Goal: Communication & Community: Answer question/provide support

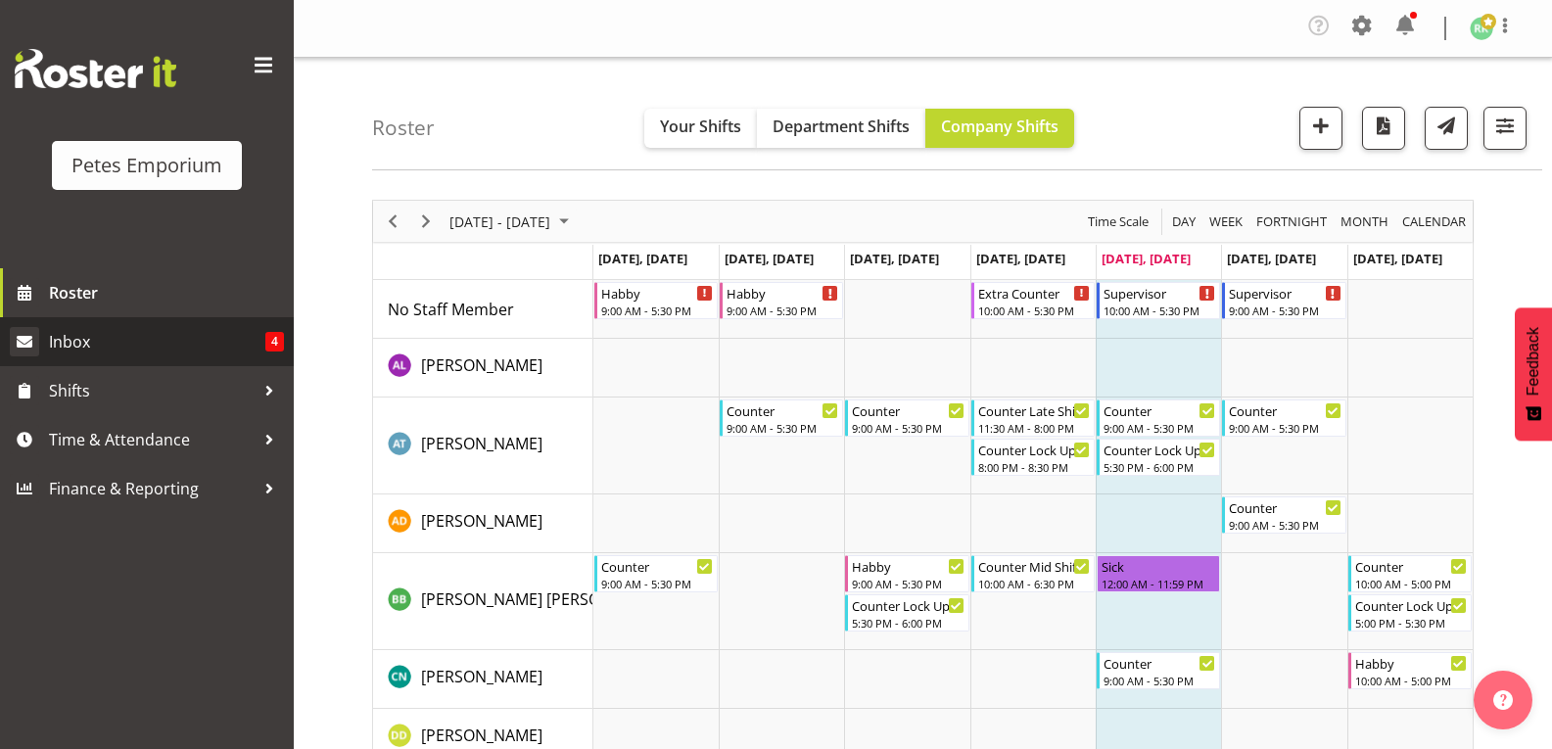
click at [69, 343] on span "Inbox" at bounding box center [157, 341] width 216 height 29
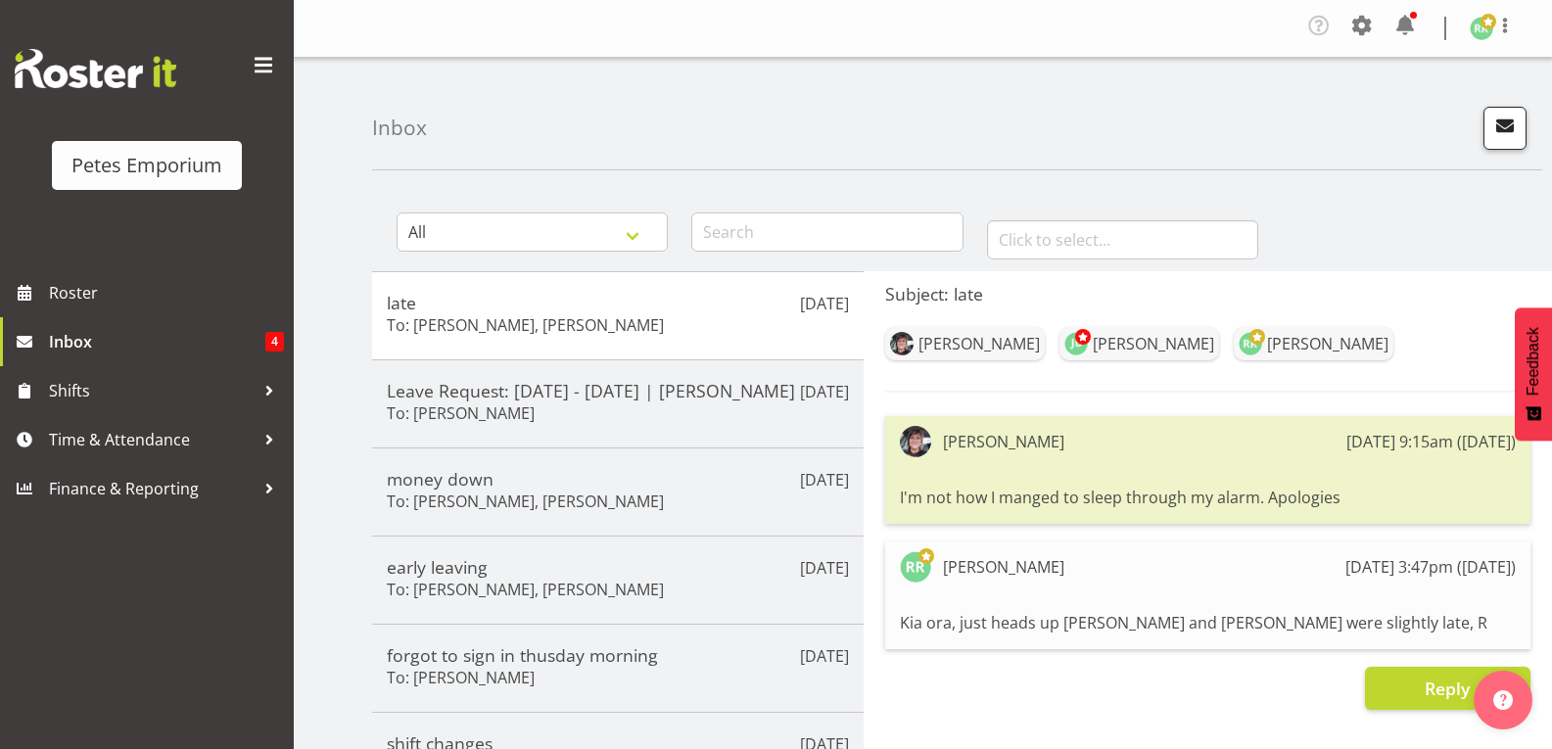
click at [1509, 139] on button "button" at bounding box center [1504, 128] width 43 height 43
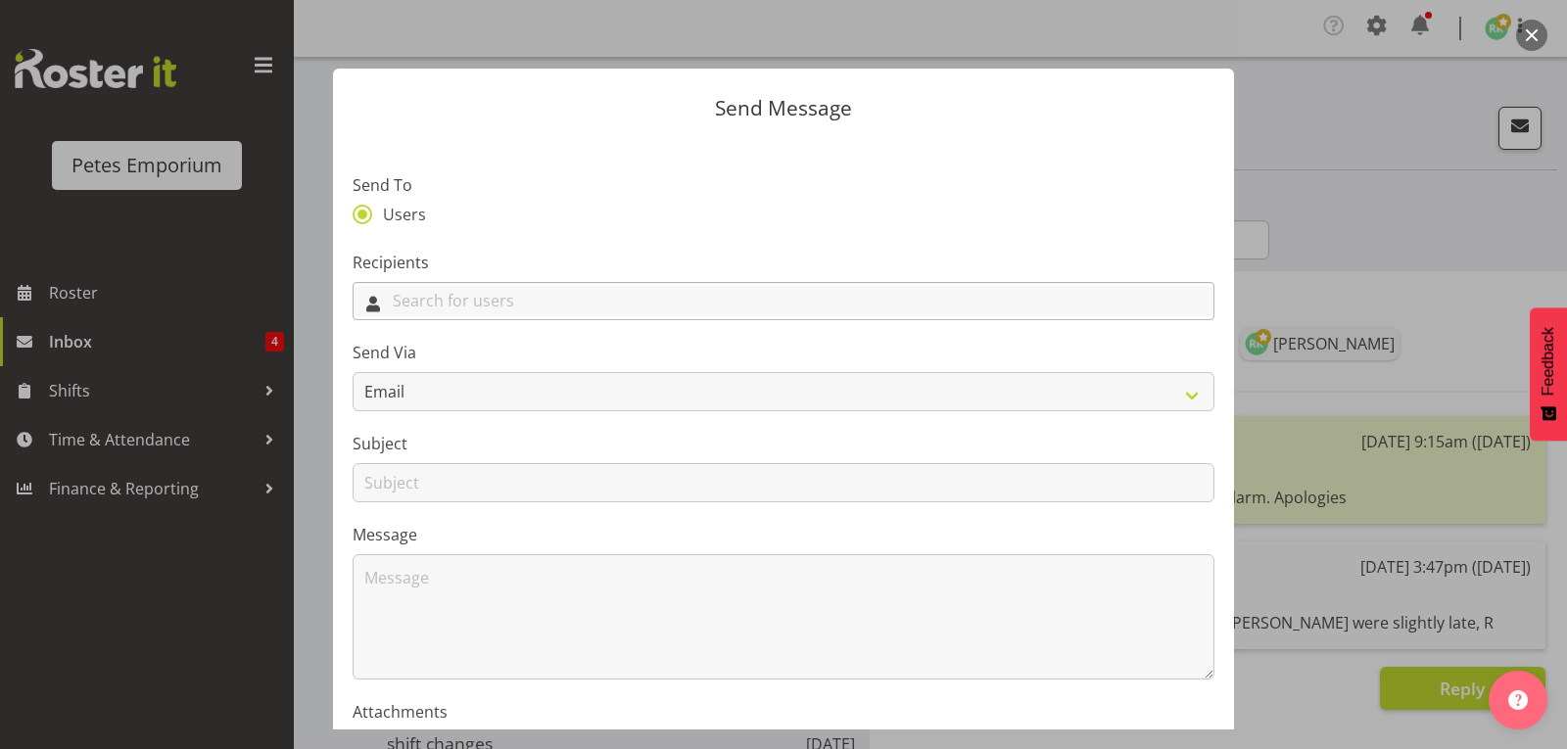
click at [635, 297] on input "text" at bounding box center [783, 301] width 860 height 30
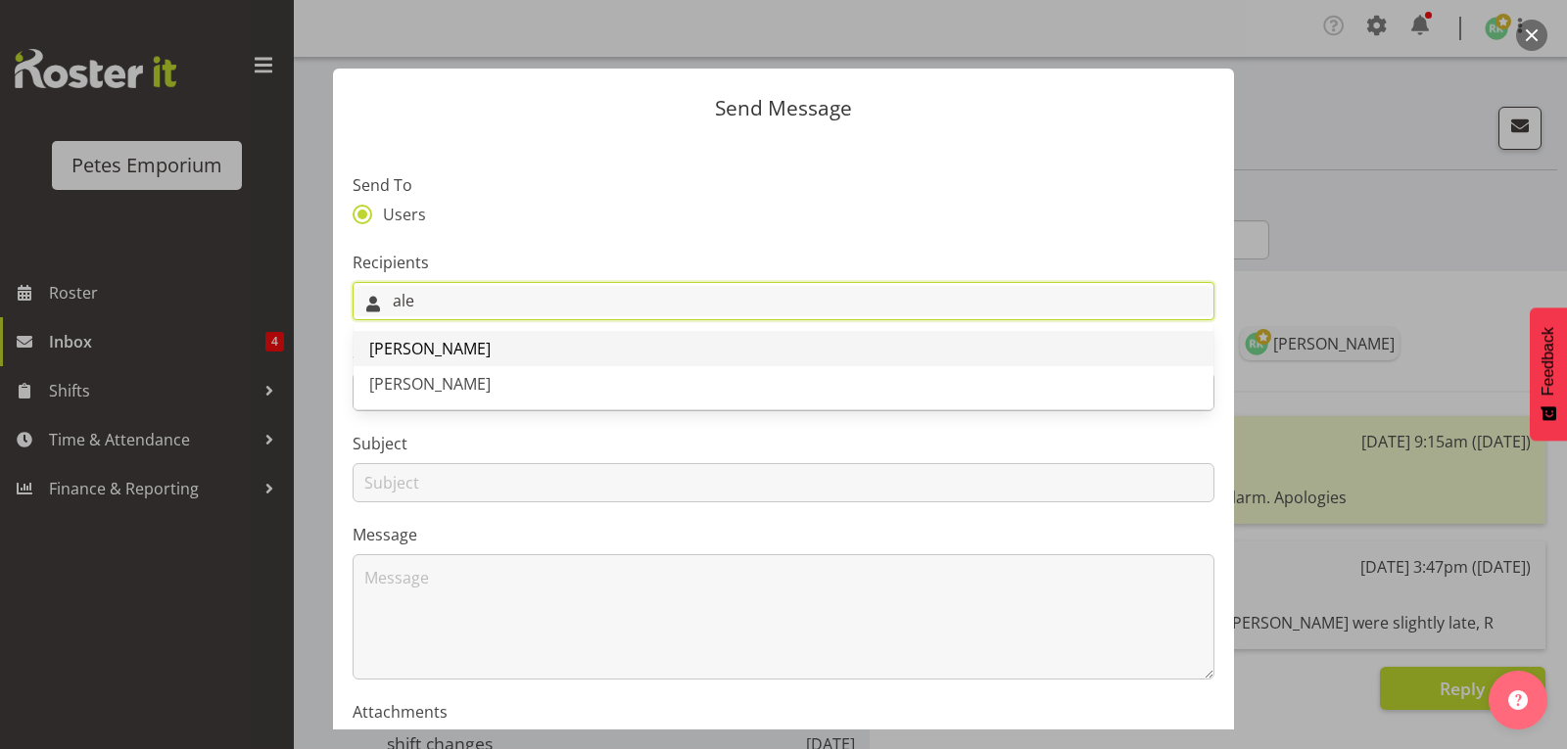
type input "ale"
click at [491, 349] on span "[PERSON_NAME]" at bounding box center [429, 349] width 121 height 22
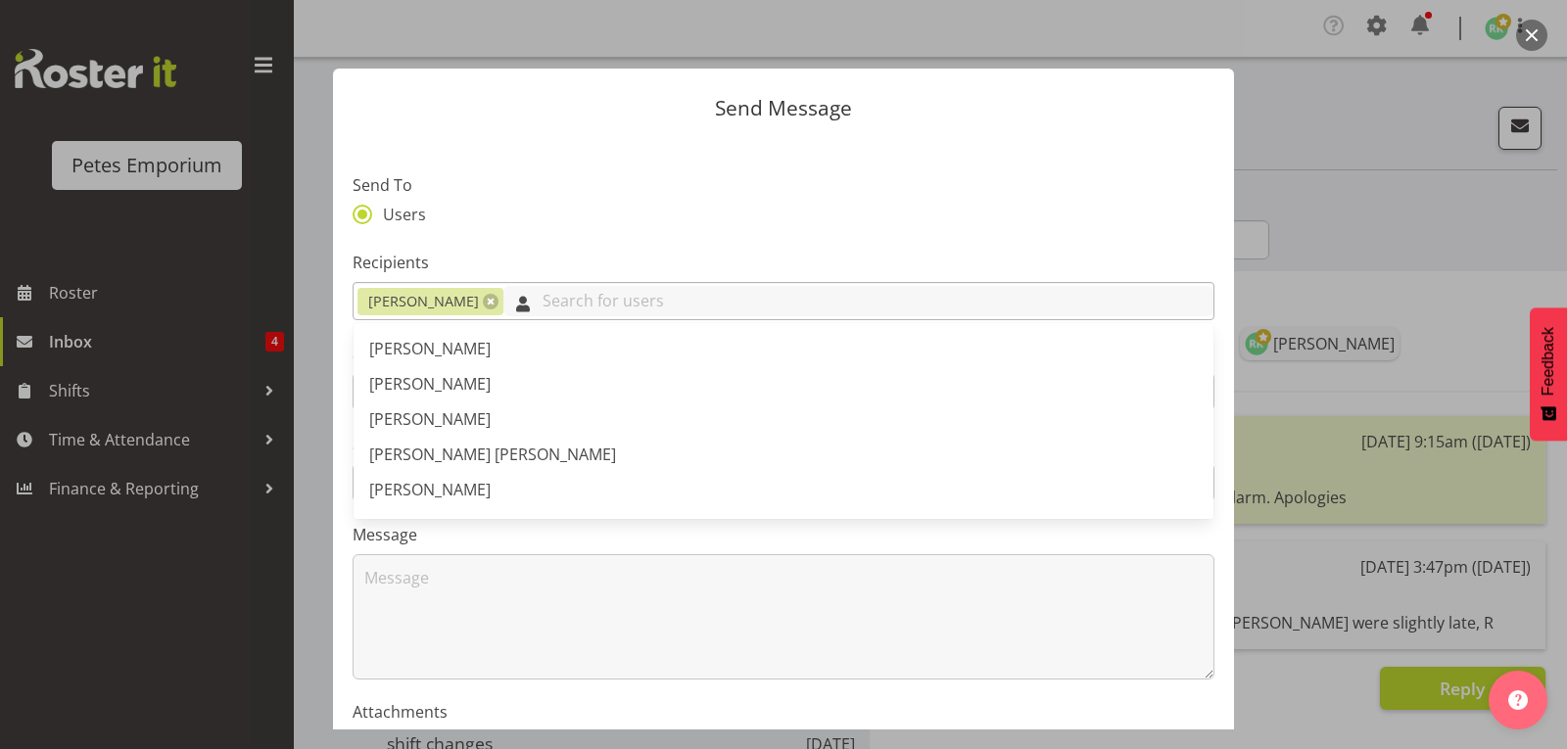
click at [613, 303] on input "text" at bounding box center [858, 301] width 710 height 30
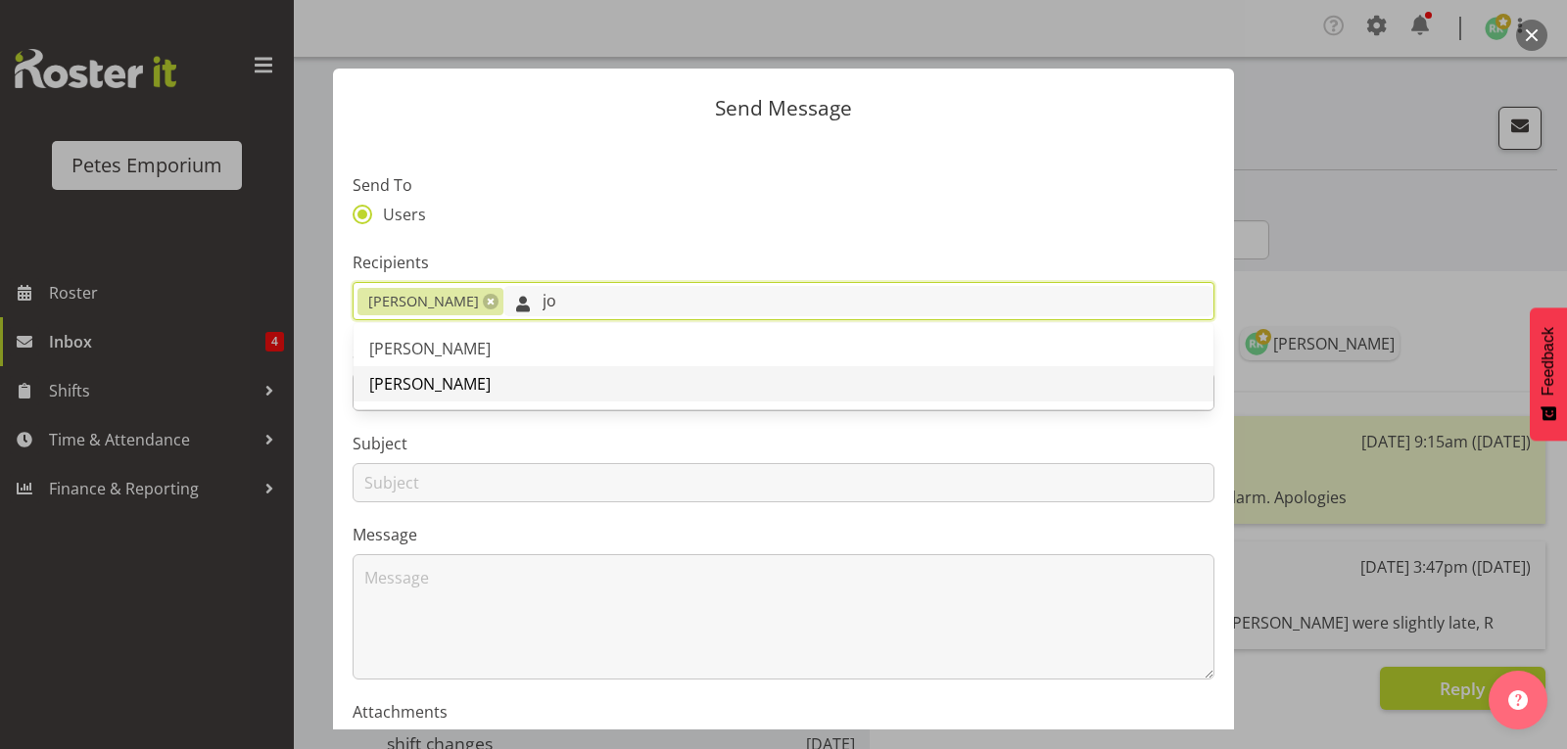
type input "jo"
click at [428, 392] on span "[PERSON_NAME]" at bounding box center [429, 384] width 121 height 22
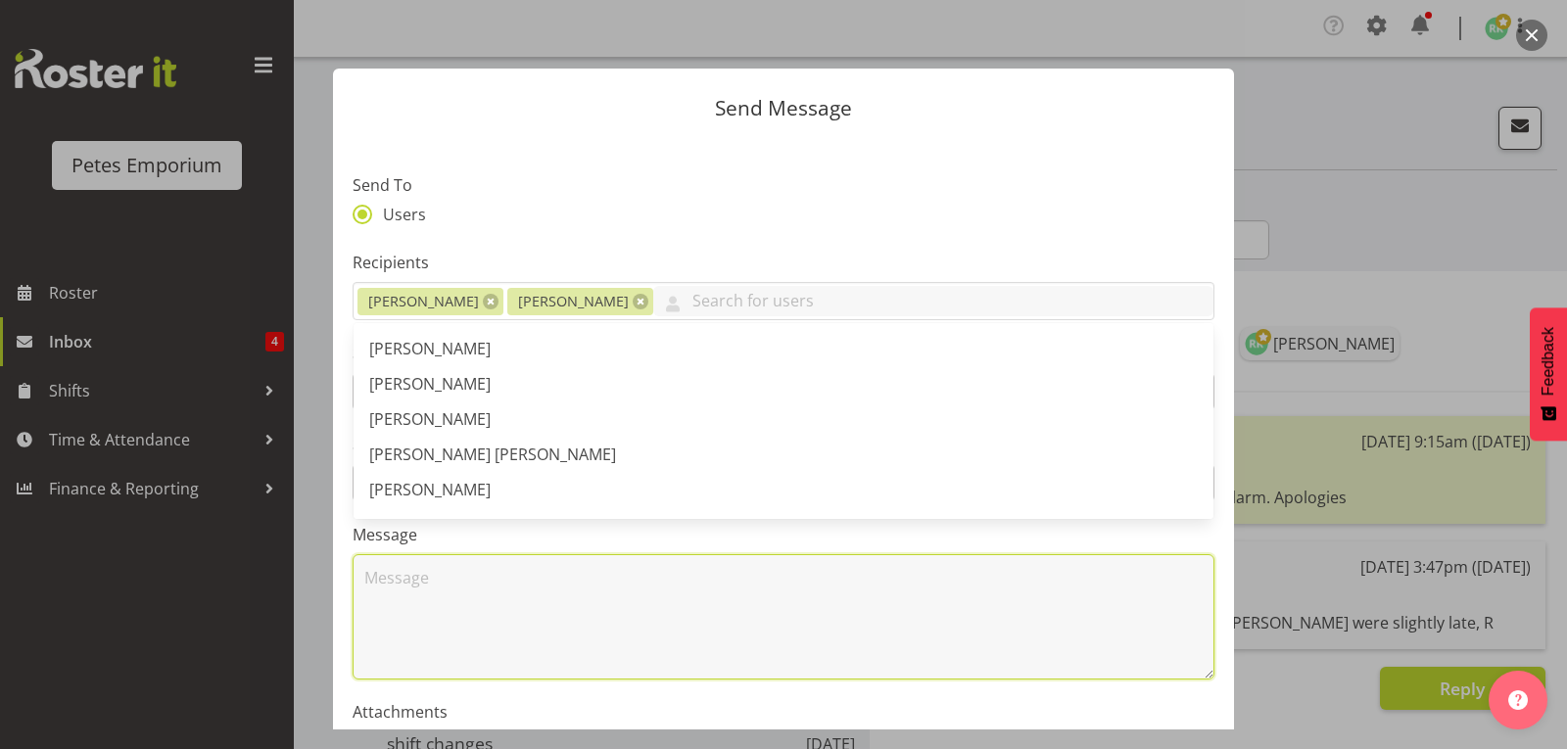
click at [532, 613] on textarea at bounding box center [783, 616] width 862 height 125
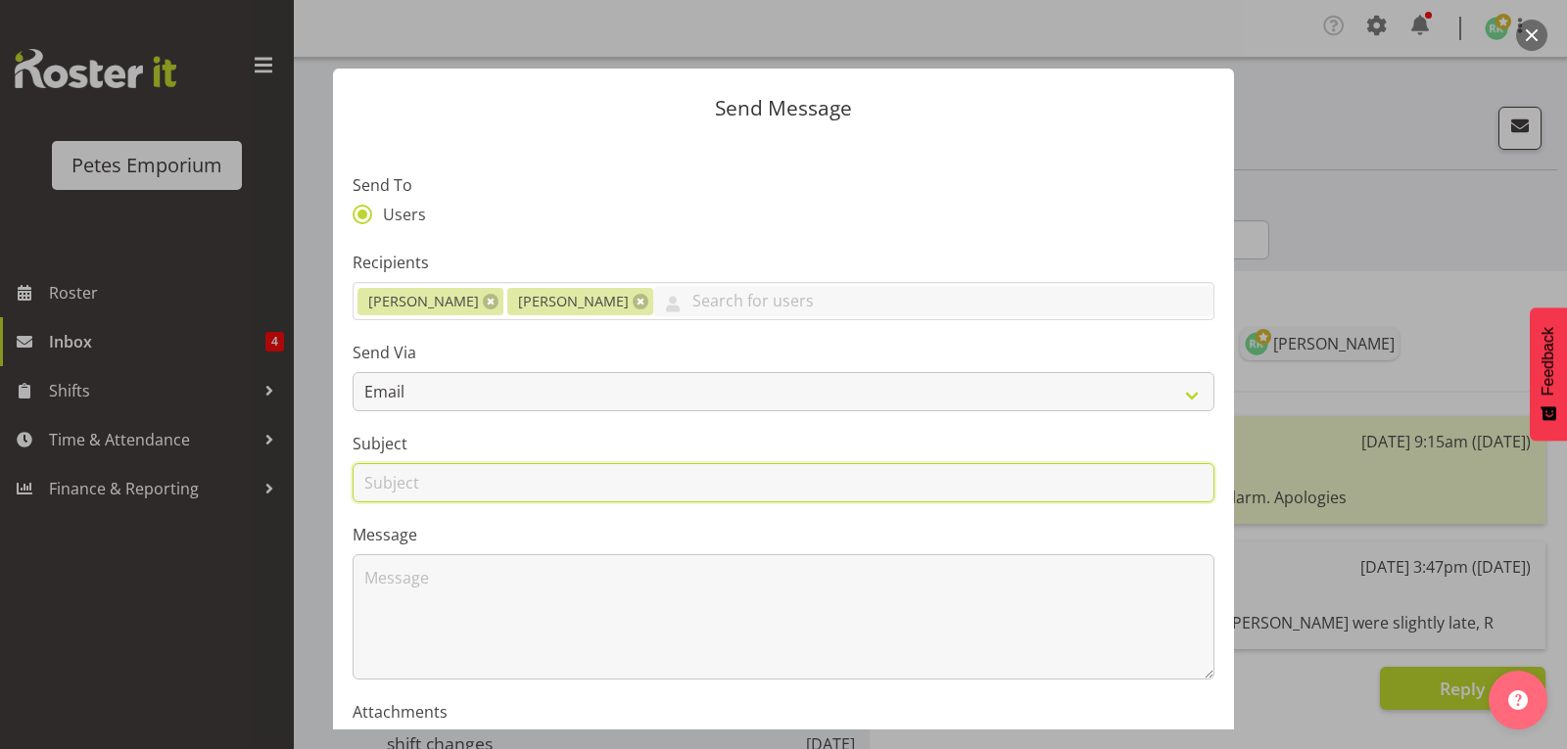
click at [509, 489] on input "text" at bounding box center [783, 482] width 862 height 39
type input "sick baby"
click at [499, 571] on textarea at bounding box center [783, 616] width 862 height 125
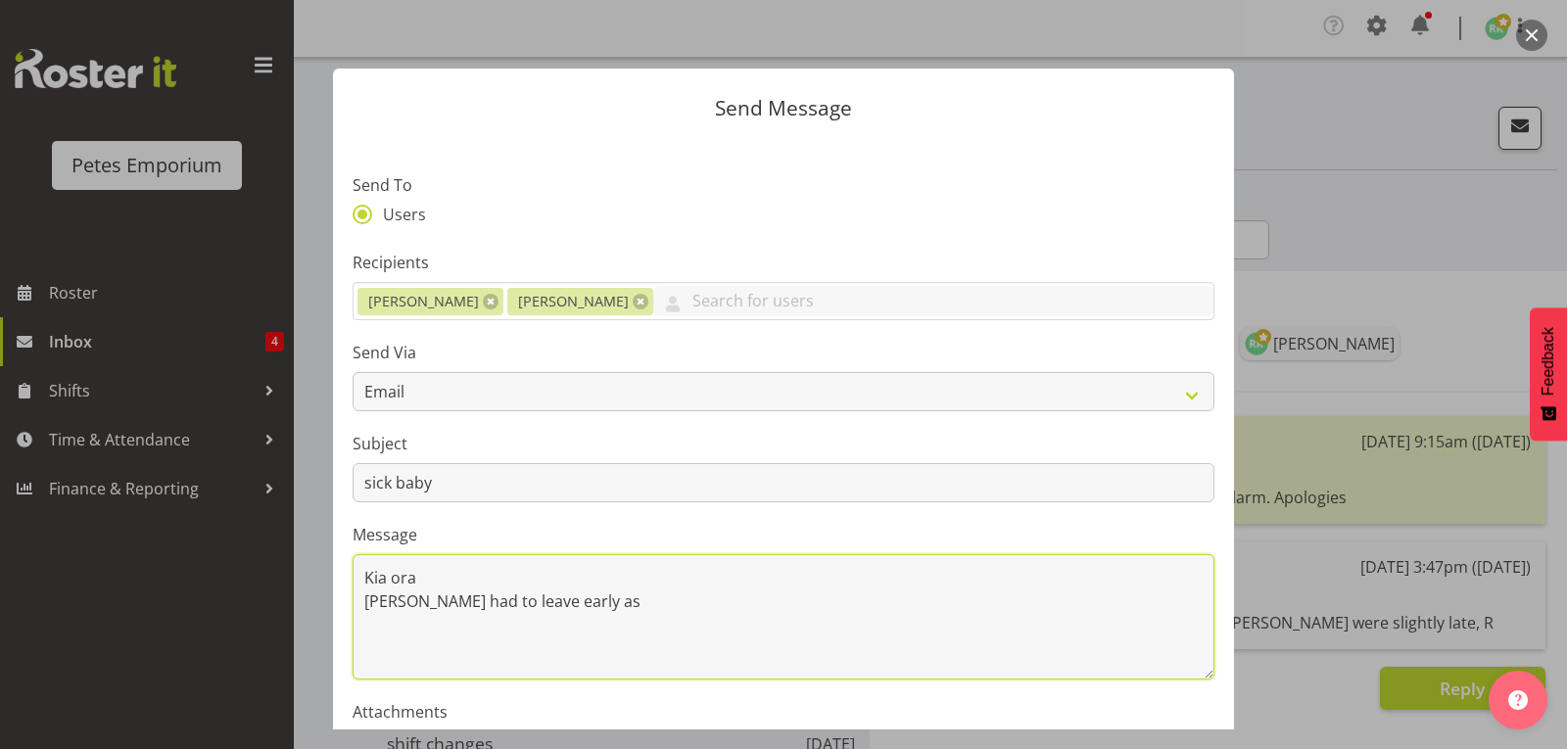
click at [611, 600] on textarea "Kia ora Alex had to leave early as" at bounding box center [783, 616] width 862 height 125
paste textarea "merekara"
click at [586, 602] on textarea "Kia ora Alex had to leave early as te merekara" at bounding box center [783, 616] width 862 height 125
click at [554, 608] on textarea "Kia ora Alex had to leave early as te Merekara" at bounding box center [783, 616] width 862 height 125
click at [671, 598] on textarea "Kia ora Alex had to leave early as Te Merekara" at bounding box center [783, 616] width 862 height 125
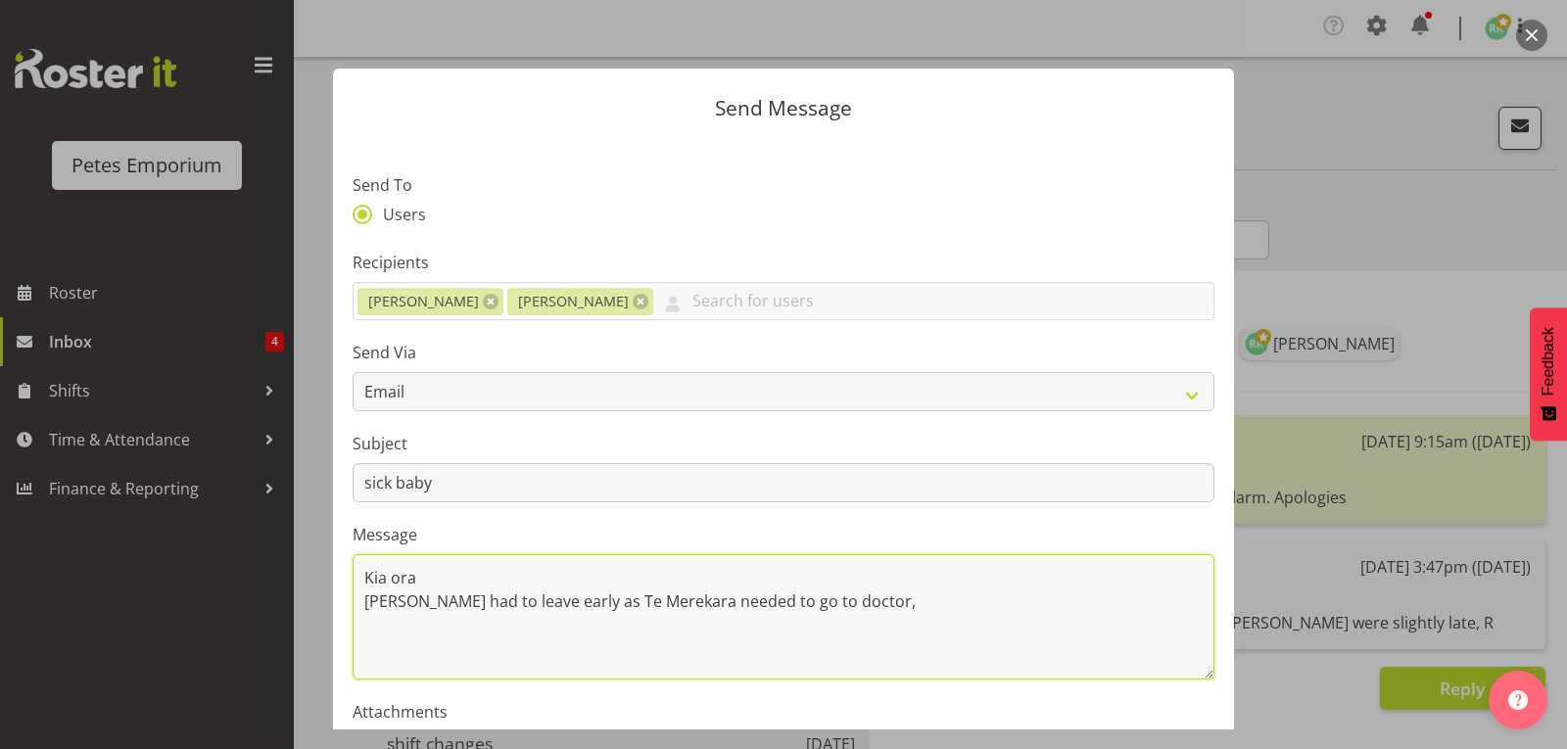
click at [531, 594] on textarea "Kia ora Alex had to leave early as Te Merekara needed to go to doctor," at bounding box center [783, 616] width 862 height 125
click at [539, 604] on textarea "Kia ora Alex had to leave early () as Te Merekara needed to go to doctor," at bounding box center [783, 616] width 862 height 125
click at [917, 591] on textarea "Kia ora Alex had to leave early (about 4 ) as Te Merekara needed to go to docto…" at bounding box center [783, 616] width 862 height 125
type textarea "Kia ora Alex had to leave early (about 4 ) as Te Merekara needed to go to docto…"
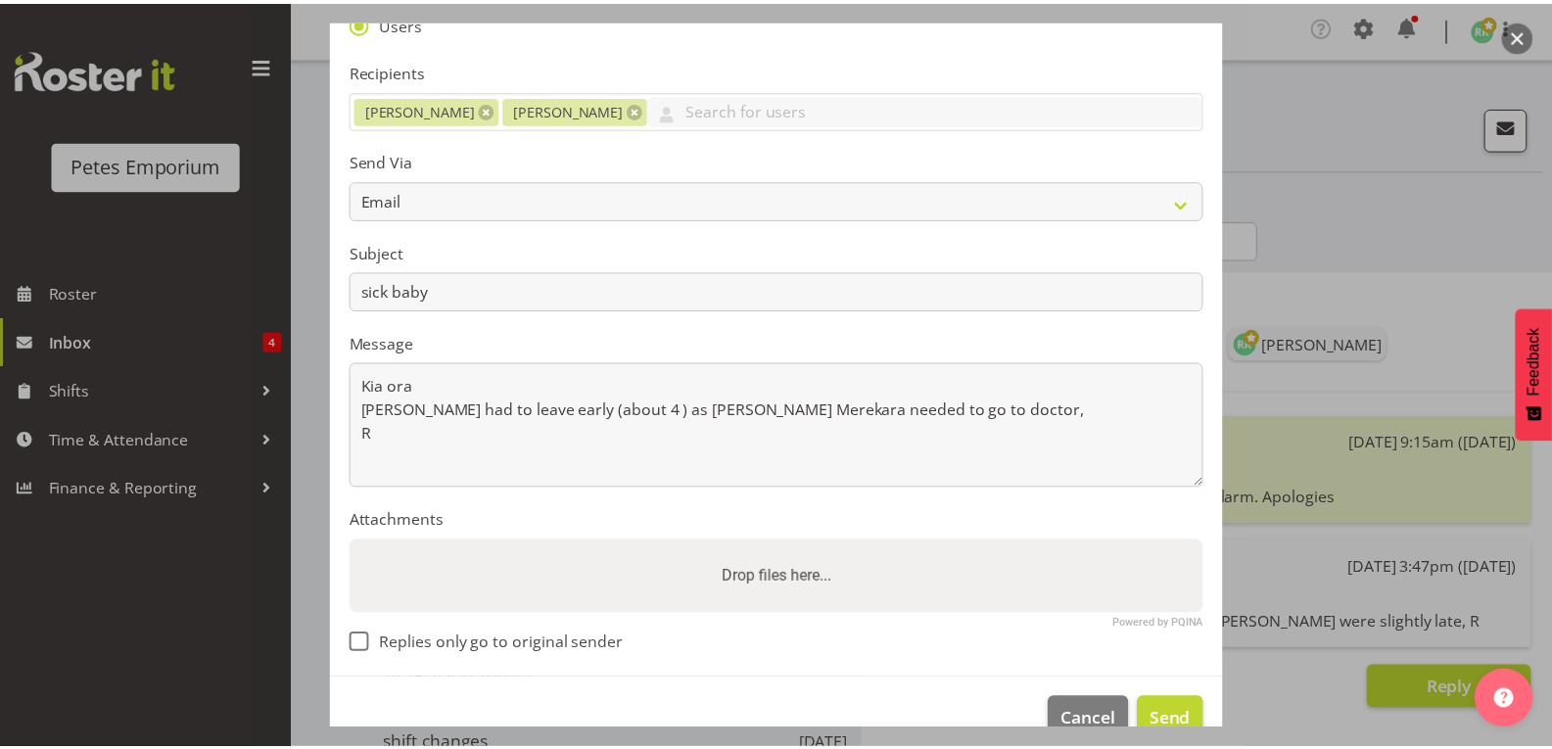
scroll to position [206, 0]
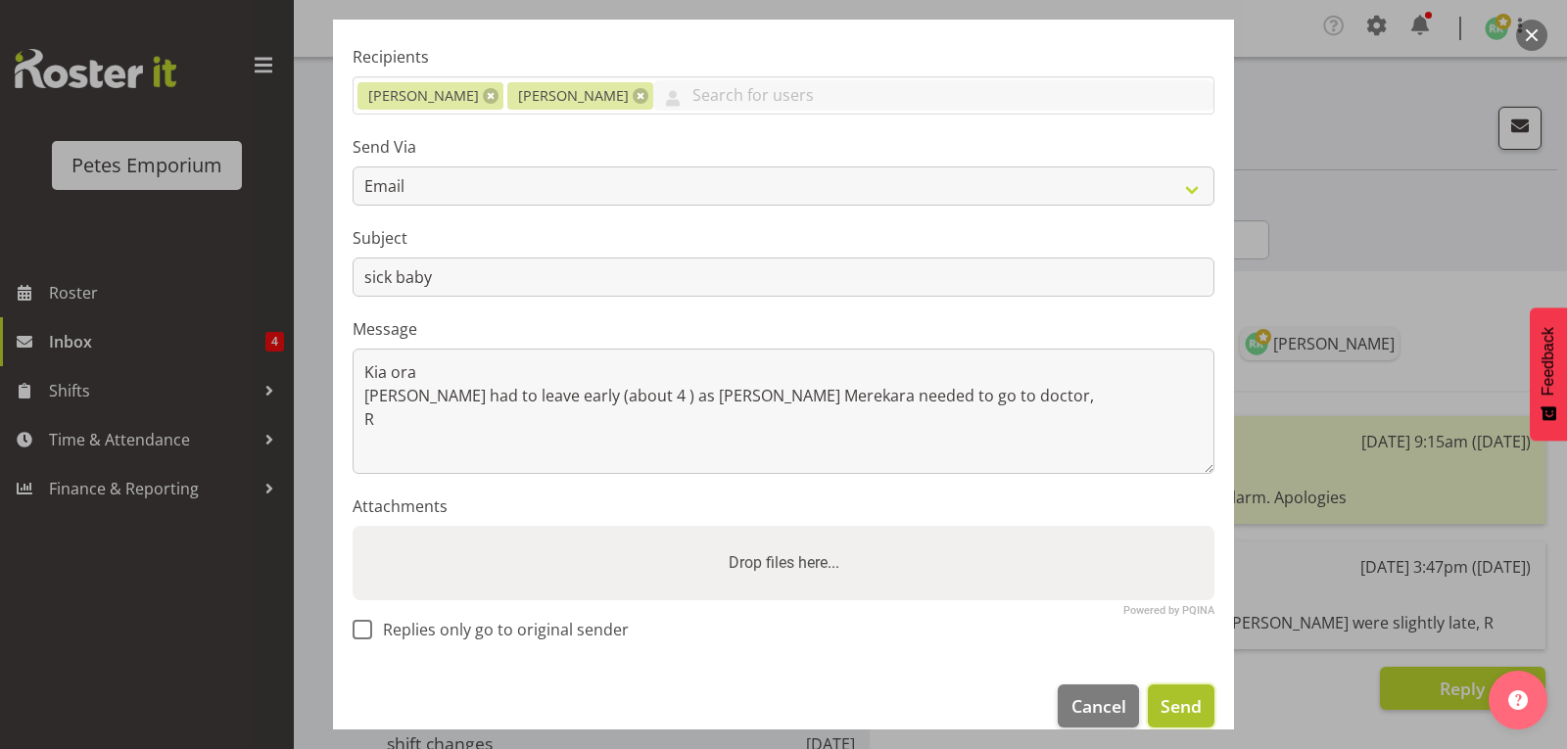
click at [1170, 707] on span "Send" at bounding box center [1180, 705] width 41 height 25
